Goal: Book appointment/travel/reservation

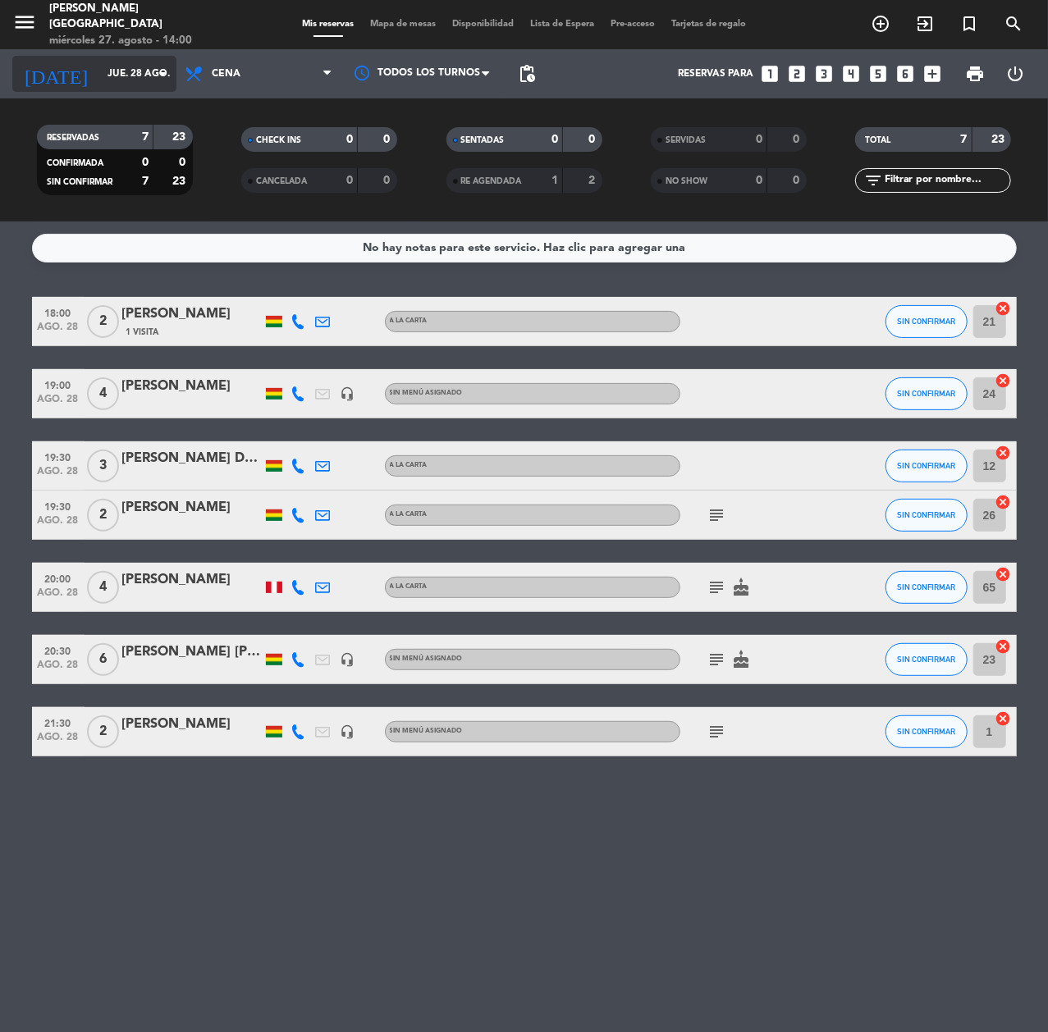
click at [143, 74] on input "jue. 28 ago." at bounding box center [164, 74] width 130 height 28
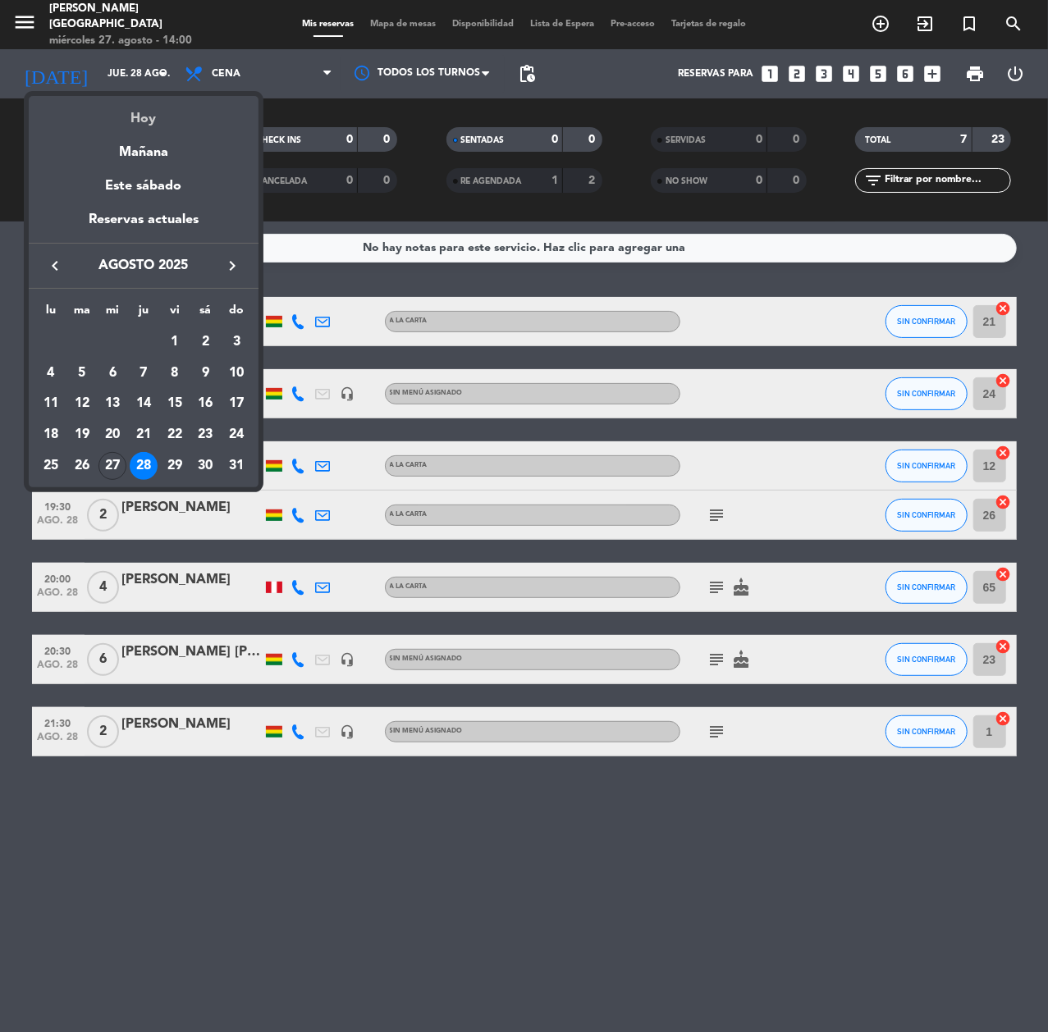
click at [159, 113] on div "Hoy" at bounding box center [144, 113] width 230 height 34
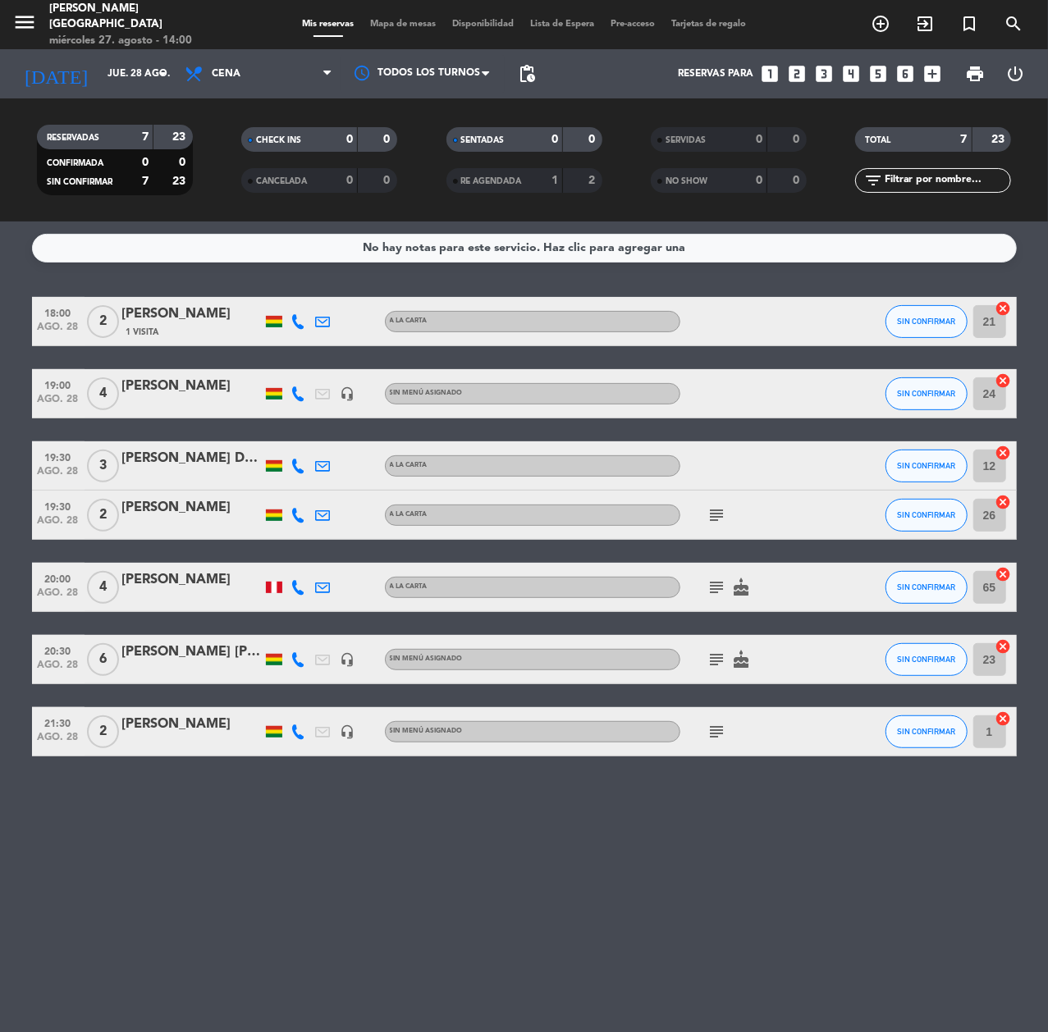
type input "mié. 27 ago."
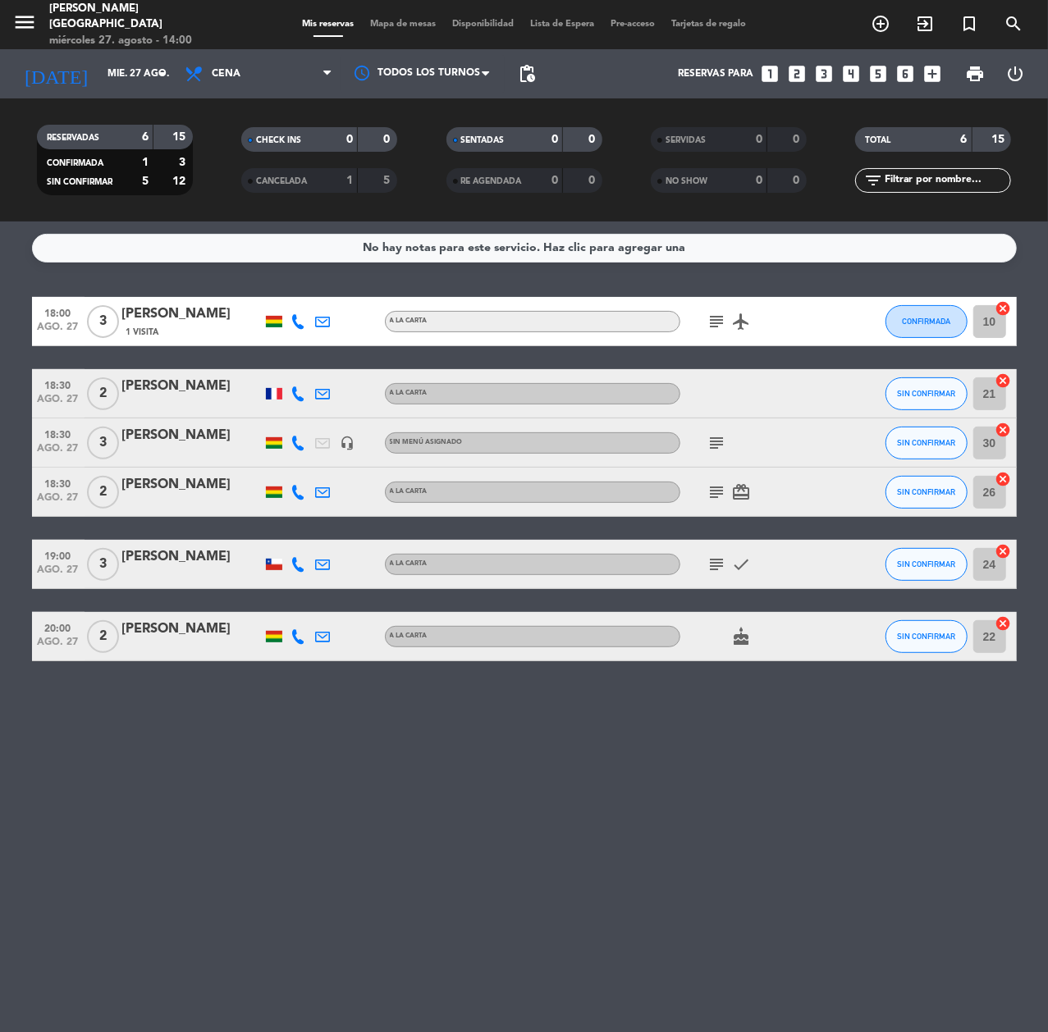
click at [300, 490] on icon at bounding box center [298, 492] width 15 height 15
click at [297, 638] on icon at bounding box center [298, 636] width 15 height 15
click at [156, 638] on div "[PERSON_NAME]" at bounding box center [191, 629] width 139 height 21
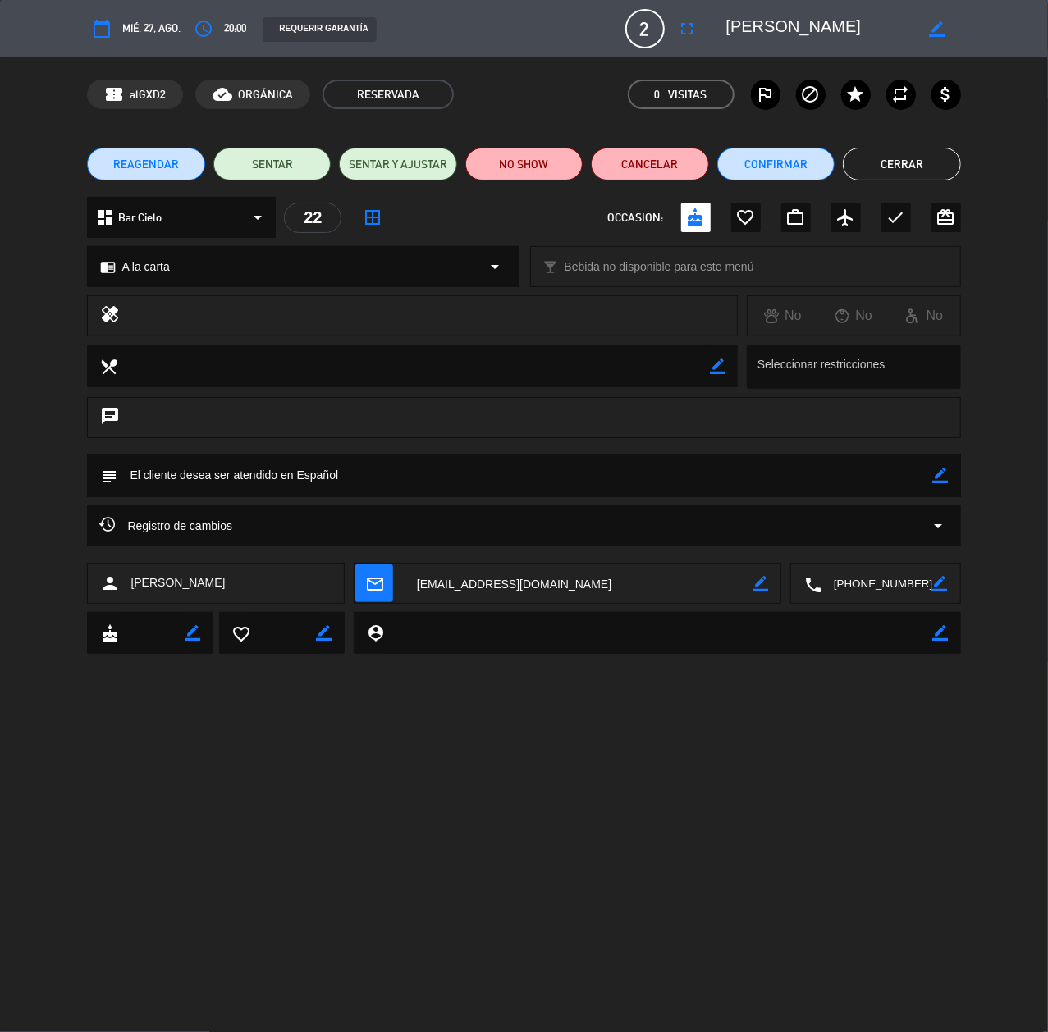
click at [936, 478] on icon "border_color" at bounding box center [941, 476] width 16 height 16
click at [732, 478] on textarea at bounding box center [524, 476] width 815 height 42
type textarea "cumpleaños"
click at [953, 480] on div "subject" at bounding box center [523, 476] width 873 height 43
drag, startPoint x: 937, startPoint y: 470, endPoint x: 926, endPoint y: 471, distance: 11.5
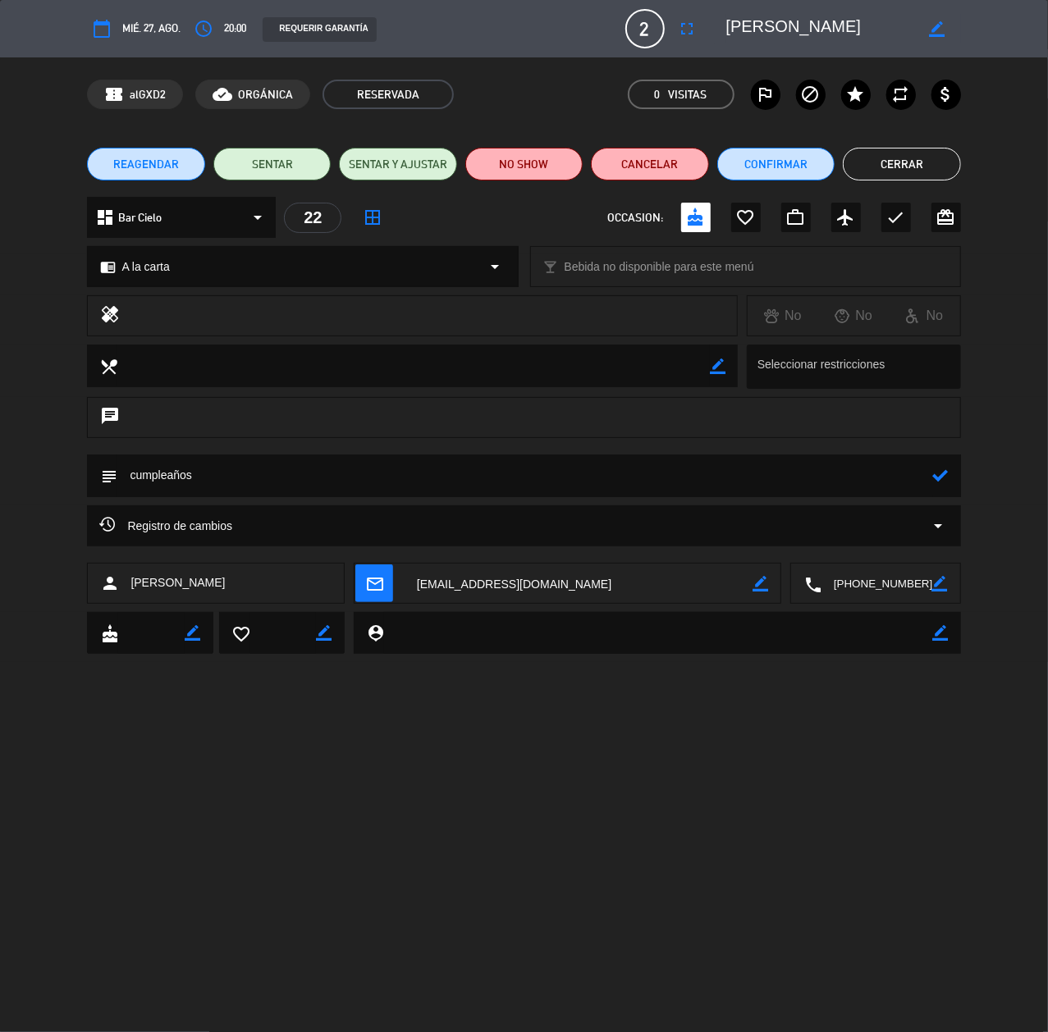
click at [935, 470] on icon at bounding box center [941, 476] width 16 height 16
drag, startPoint x: 886, startPoint y: 174, endPoint x: 853, endPoint y: 123, distance: 60.5
click at [885, 174] on button "Cerrar" at bounding box center [901, 164] width 117 height 33
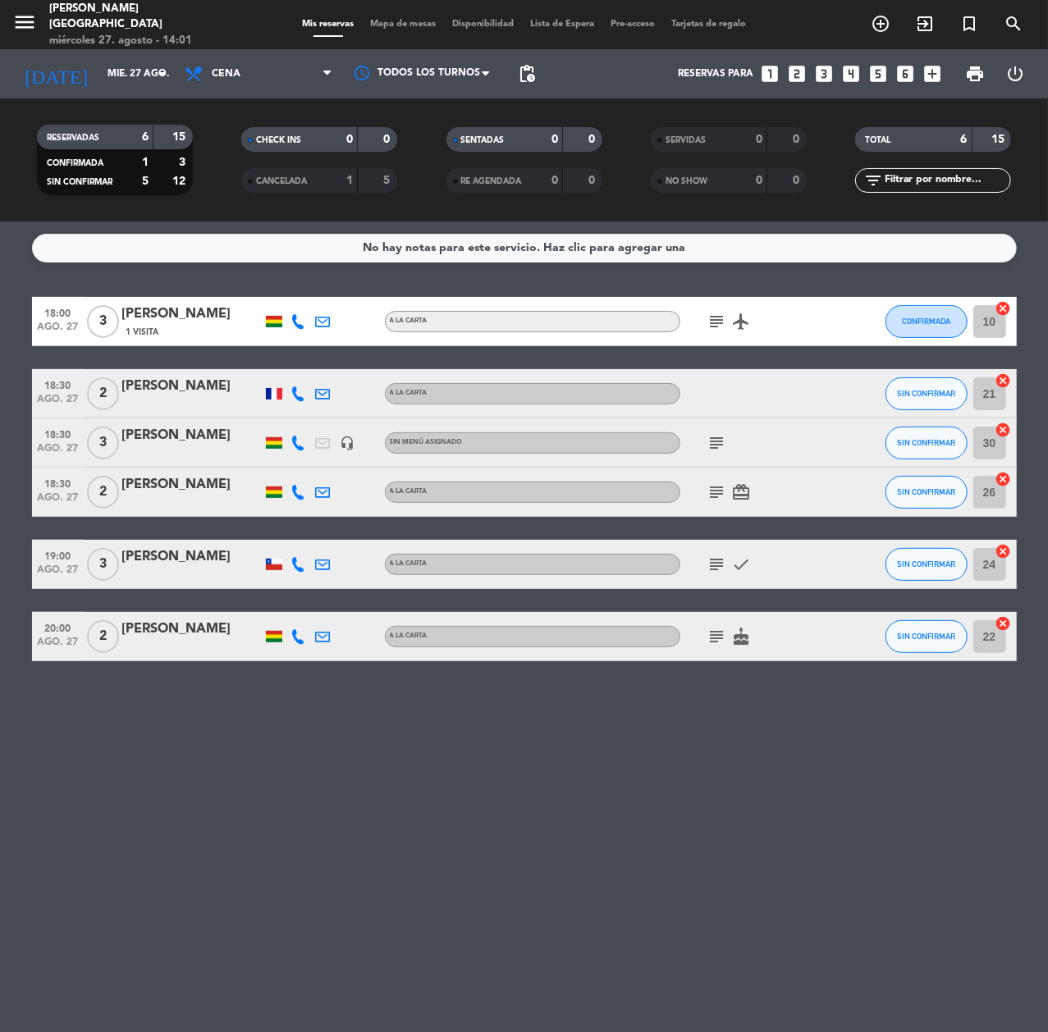
click at [885, 75] on icon "looks_5" at bounding box center [877, 73] width 21 height 21
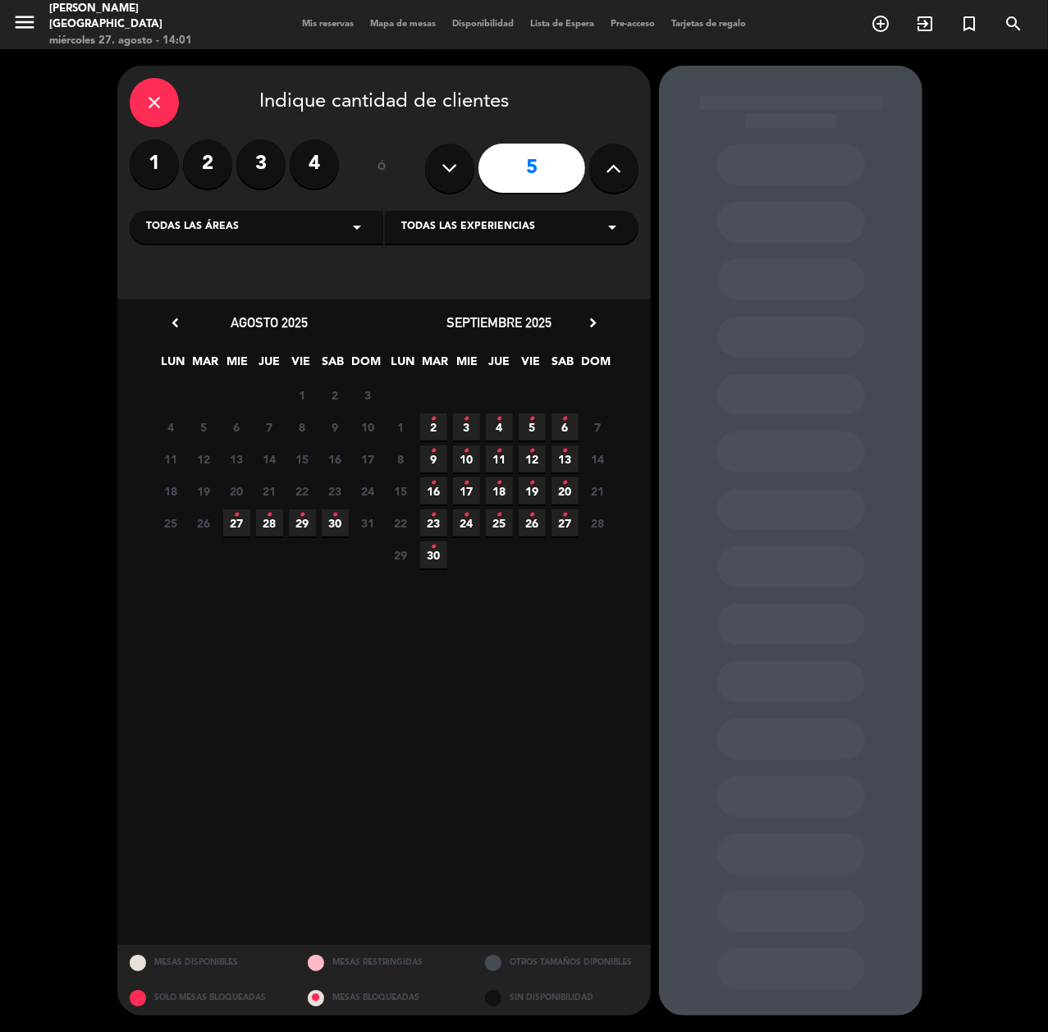
click at [302, 522] on icon "•" at bounding box center [303, 515] width 6 height 26
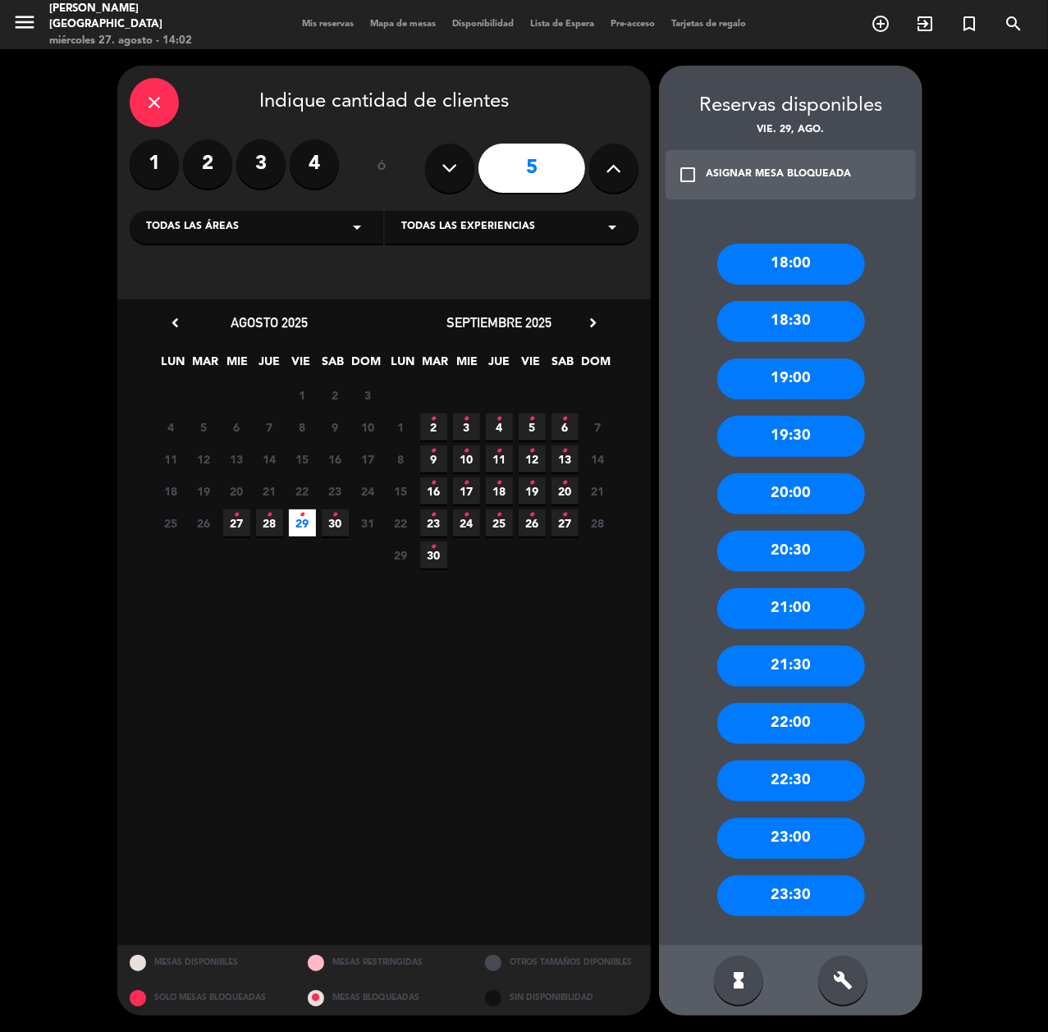
click at [812, 536] on div "20:30" at bounding box center [791, 551] width 148 height 41
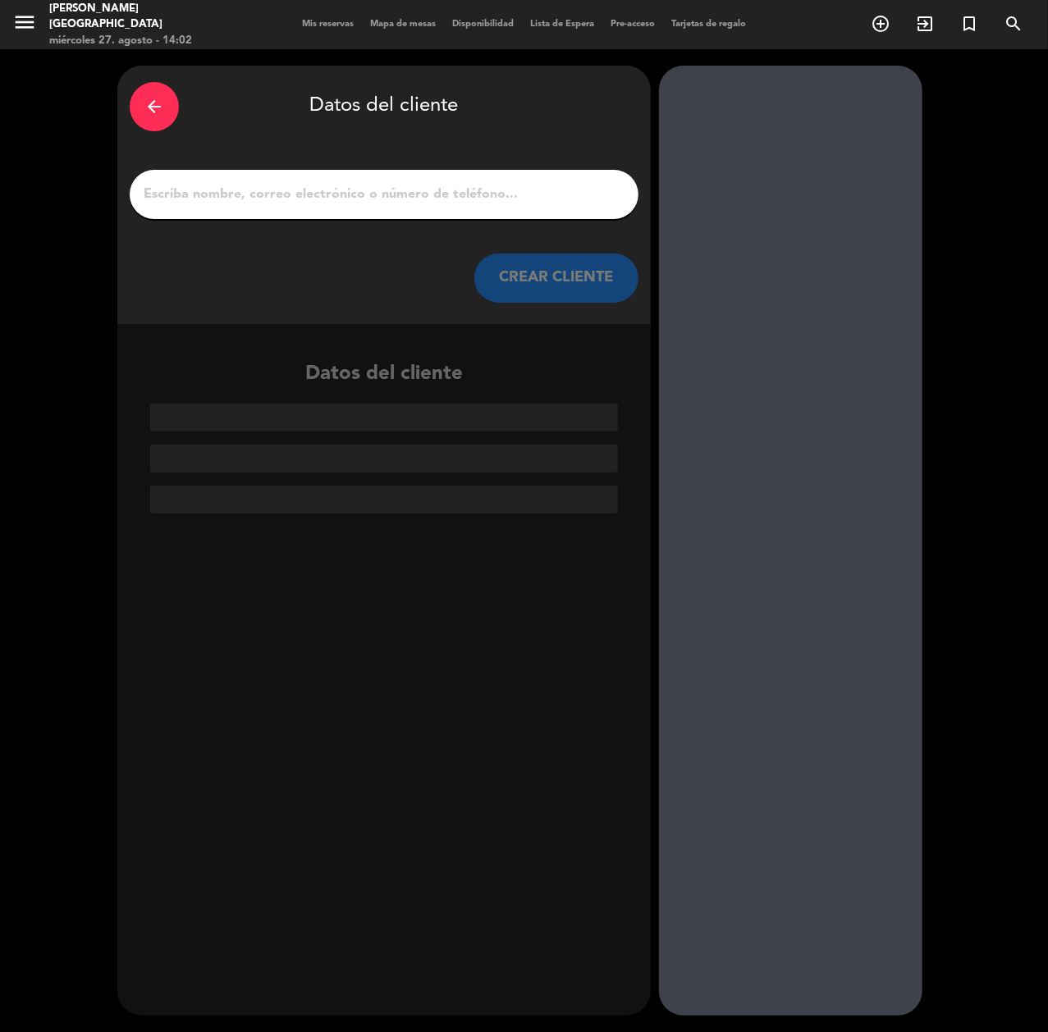
drag, startPoint x: 294, startPoint y: 190, endPoint x: 323, endPoint y: 198, distance: 30.4
click at [294, 190] on input "1" at bounding box center [384, 194] width 484 height 23
paste input "[PERSON_NAME]"
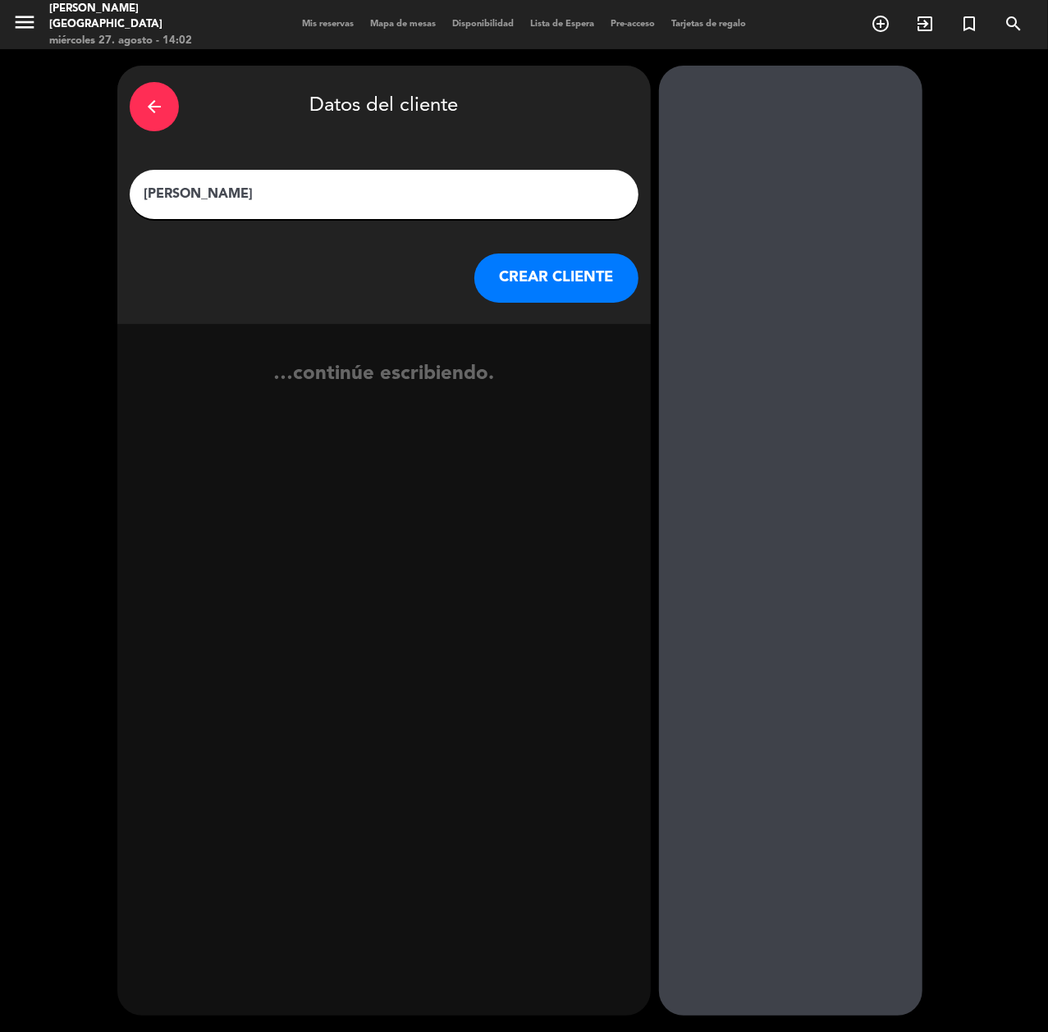
type input "[PERSON_NAME]"
click at [548, 280] on button "CREAR CLIENTE" at bounding box center [556, 278] width 164 height 49
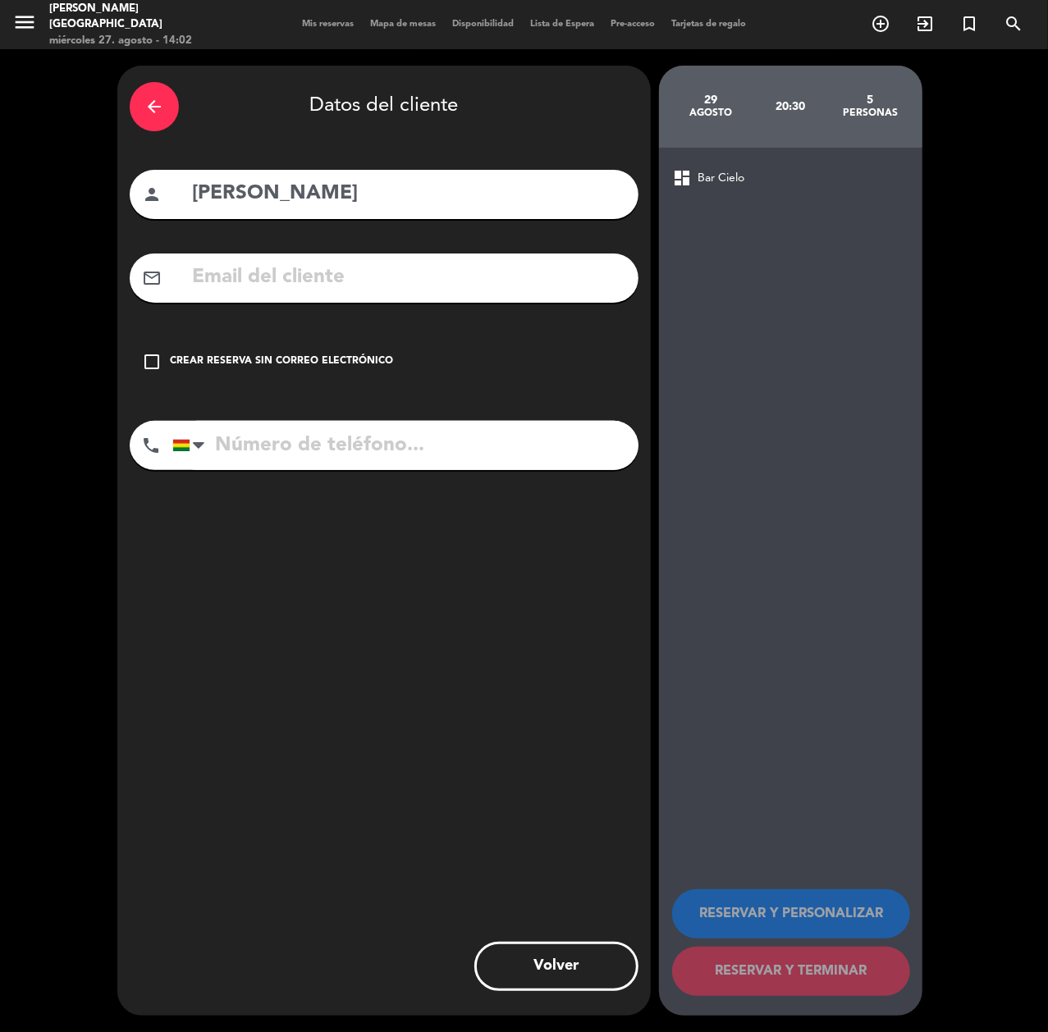
drag, startPoint x: 283, startPoint y: 443, endPoint x: 268, endPoint y: 384, distance: 61.1
click at [282, 440] on input "tel" at bounding box center [405, 445] width 466 height 49
paste input "[PHONE_NUMBER]"
type input "[PHONE_NUMBER]"
click at [263, 361] on div "Crear reserva sin correo electrónico" at bounding box center [281, 362] width 223 height 16
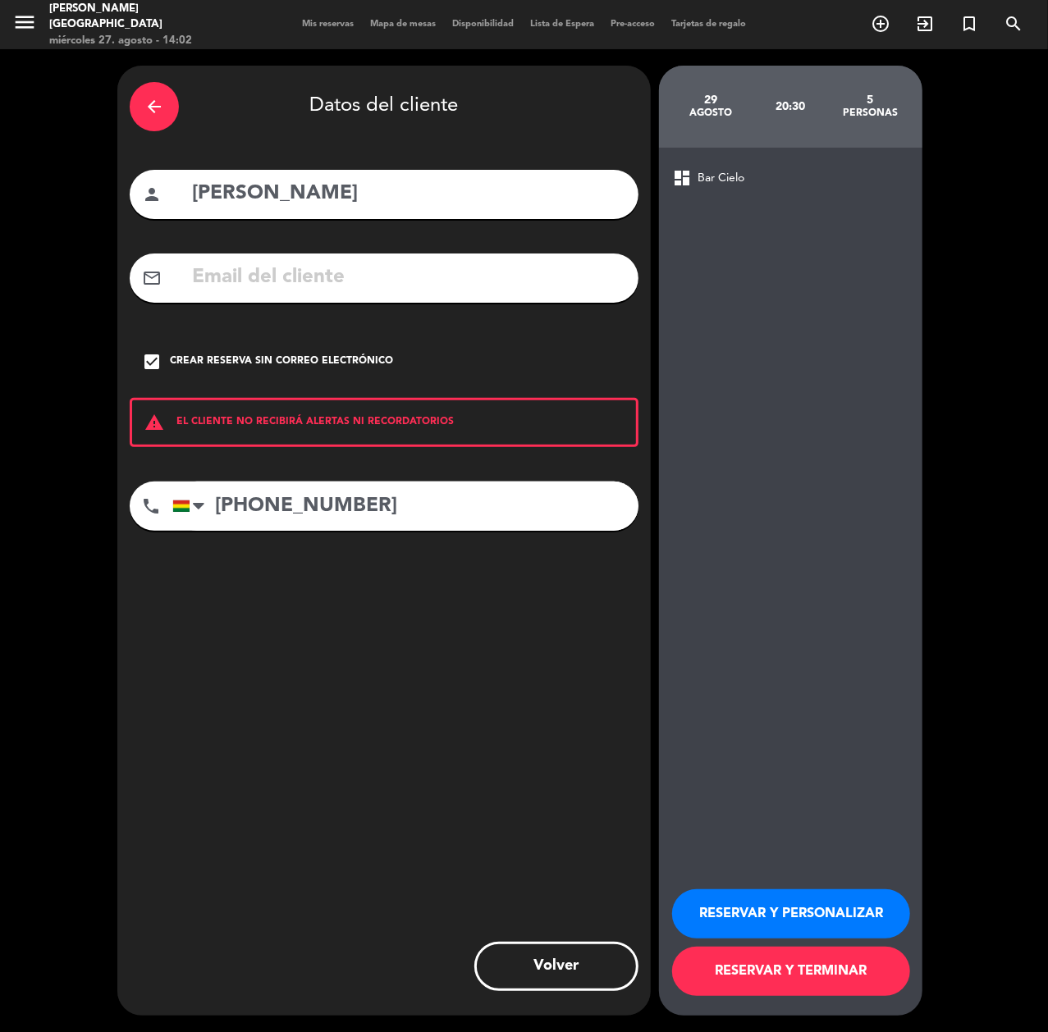
drag, startPoint x: 726, startPoint y: 898, endPoint x: 717, endPoint y: 878, distance: 21.7
click at [727, 893] on button "RESERVAR Y PERSONALIZAR" at bounding box center [791, 914] width 238 height 49
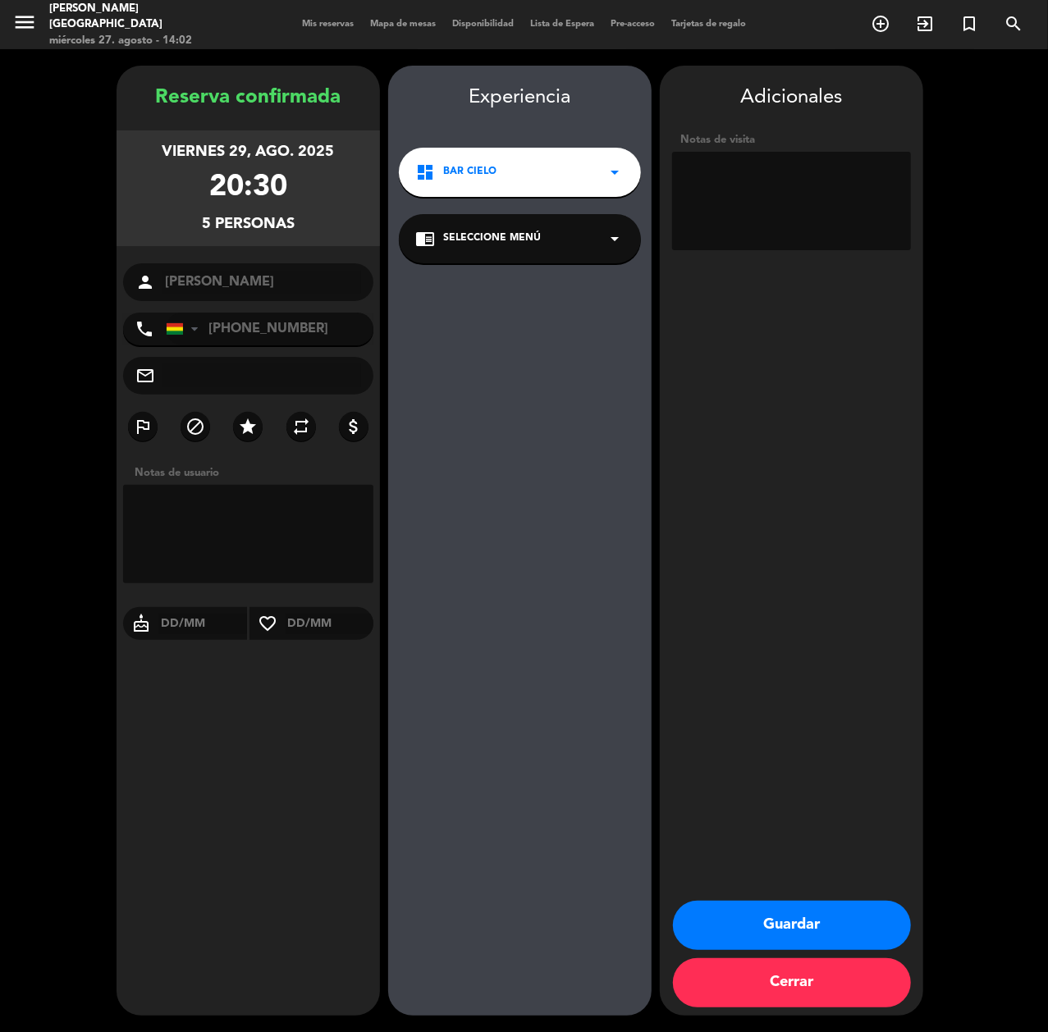
drag, startPoint x: 805, startPoint y: 930, endPoint x: 1045, endPoint y: 784, distance: 280.9
click at [805, 927] on button "Guardar" at bounding box center [792, 925] width 238 height 49
